Goal: Task Accomplishment & Management: Complete application form

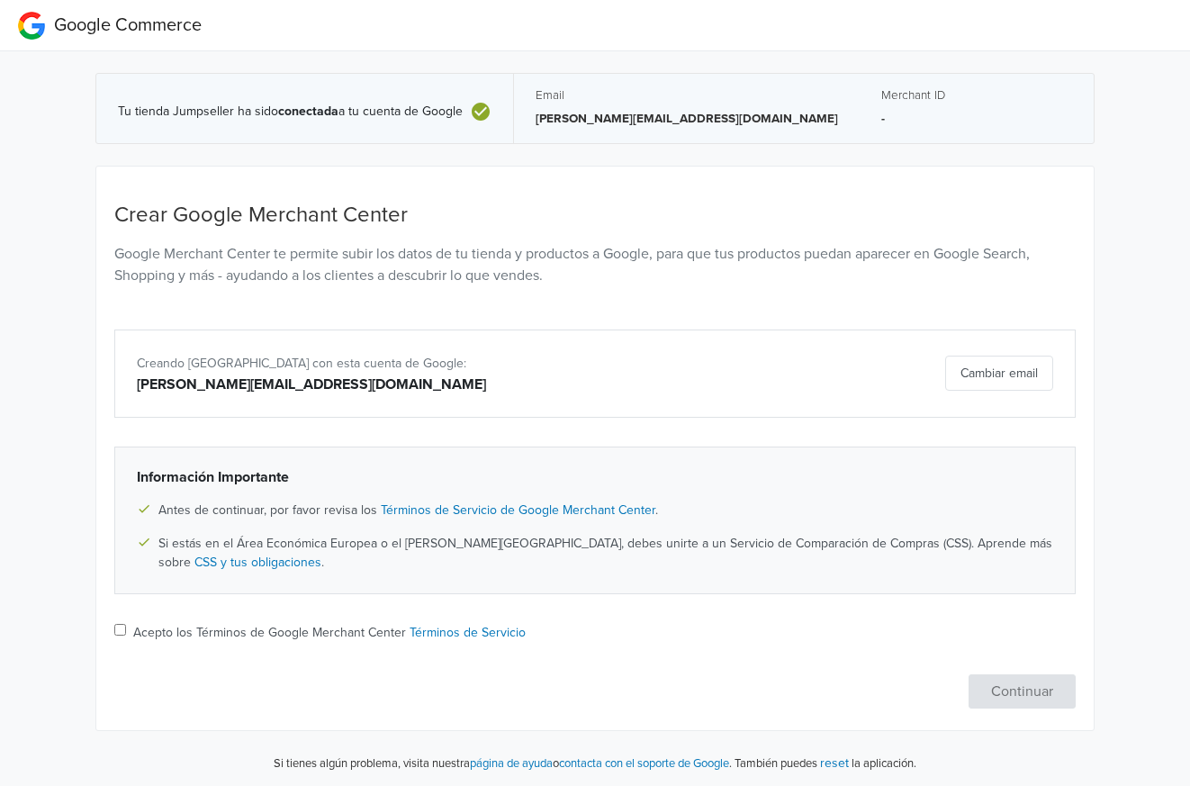
click at [1015, 379] on button "Cambiar email" at bounding box center [999, 373] width 108 height 35
click at [122, 631] on input "Acepto los Términos de Google Merchant Center Términos de Servicio" at bounding box center [120, 630] width 12 height 12
checkbox input "true"
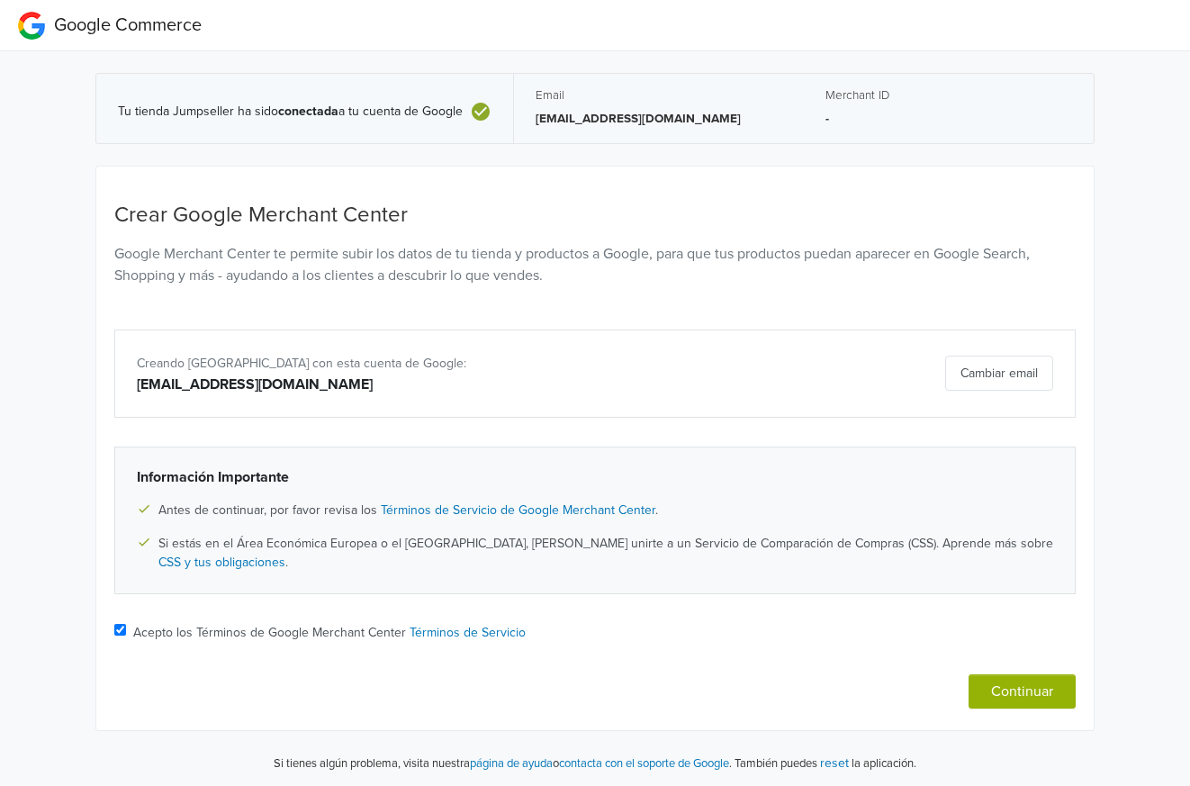
click at [1024, 685] on button "Continuar" at bounding box center [1022, 691] width 107 height 34
click at [120, 630] on input "Acepto los Términos de Google Merchant Center Términos de Servicio" at bounding box center [120, 630] width 12 height 12
checkbox input "true"
click at [1016, 695] on button "Continuar" at bounding box center [1022, 691] width 107 height 34
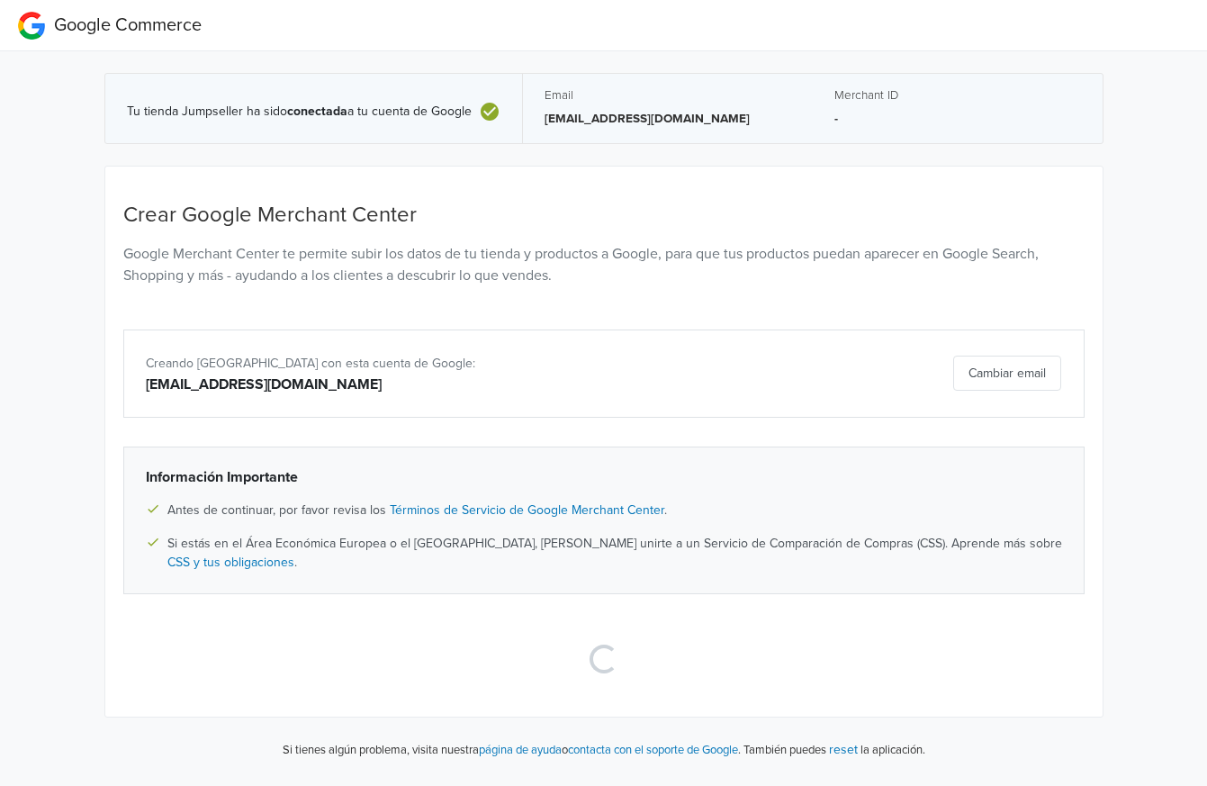
select select "cl"
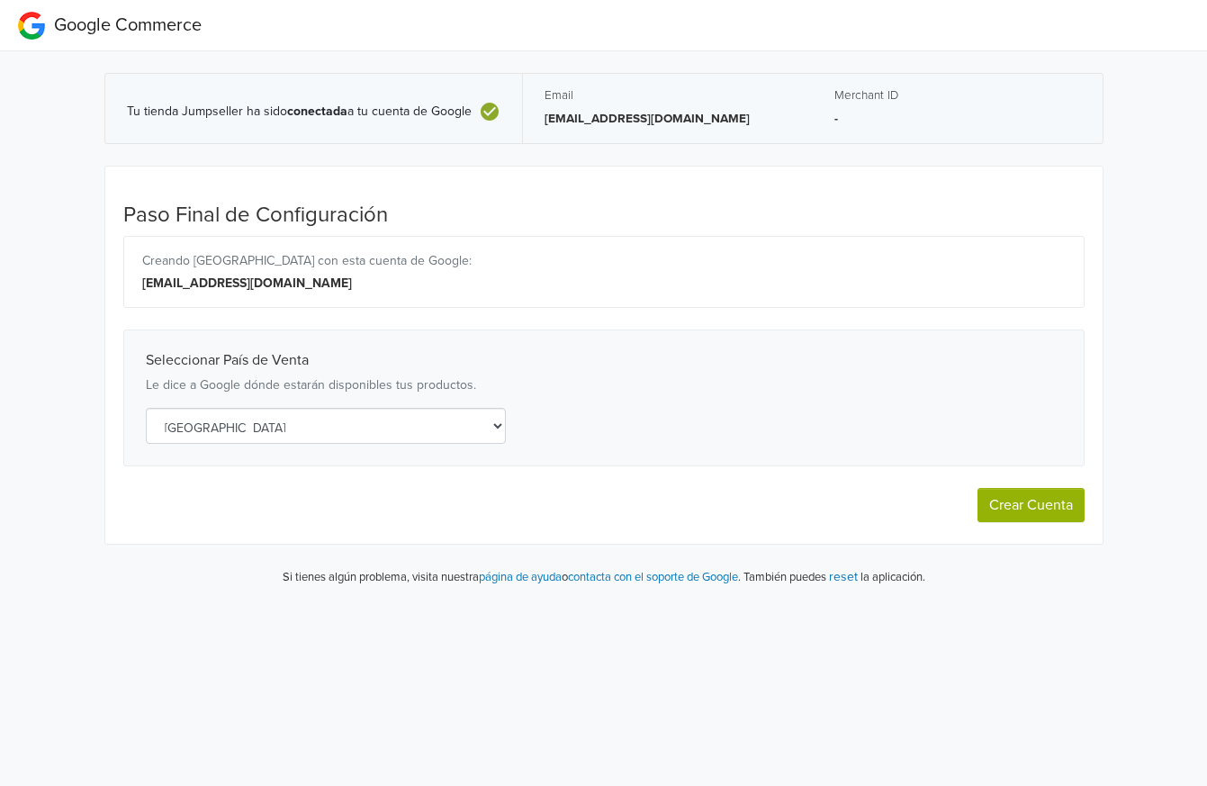
click at [1026, 506] on button "Crear Cuenta" at bounding box center [1031, 505] width 107 height 34
select select "cl"
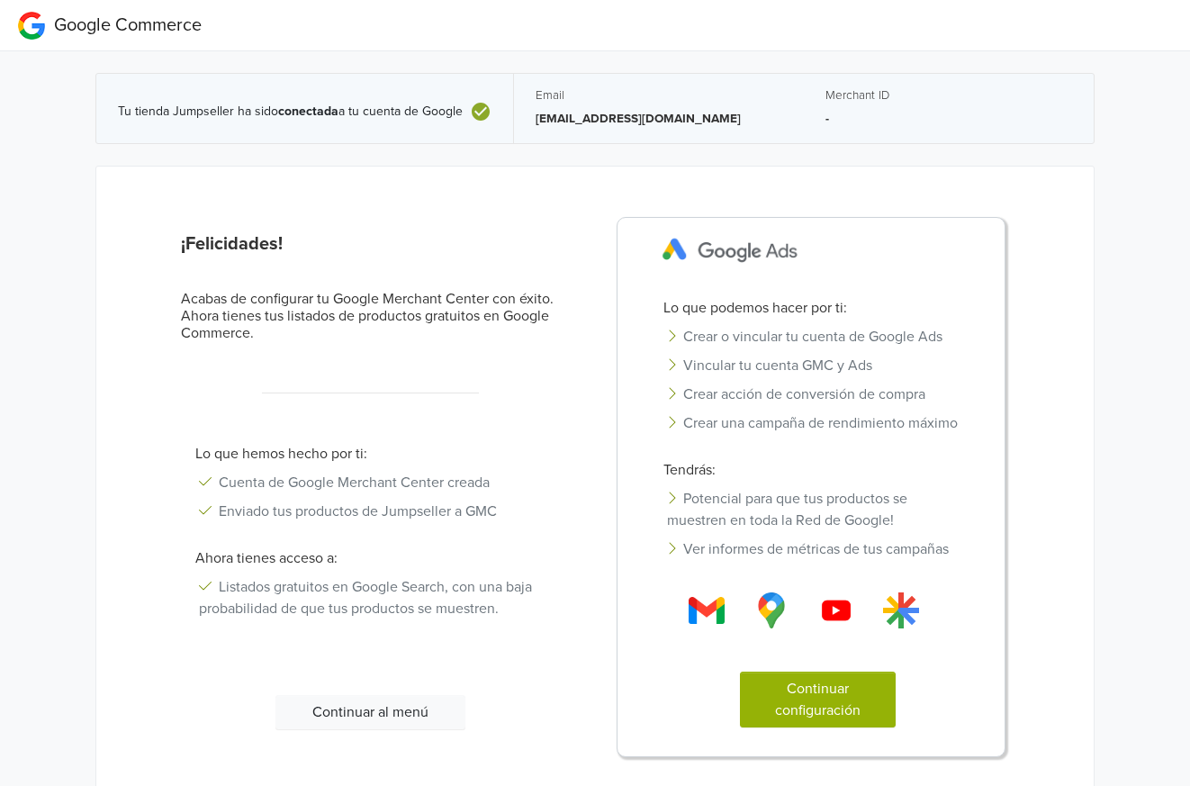
click at [835, 698] on button "Continuar configuración" at bounding box center [818, 700] width 156 height 56
